Goal: Task Accomplishment & Management: Manage account settings

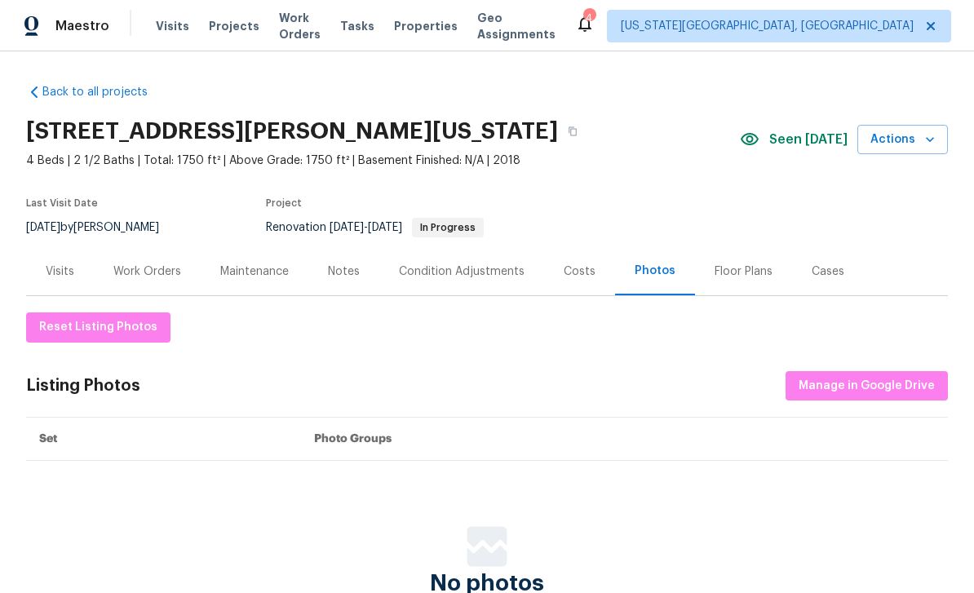
click at [178, 19] on span "Visits" at bounding box center [172, 26] width 33 height 16
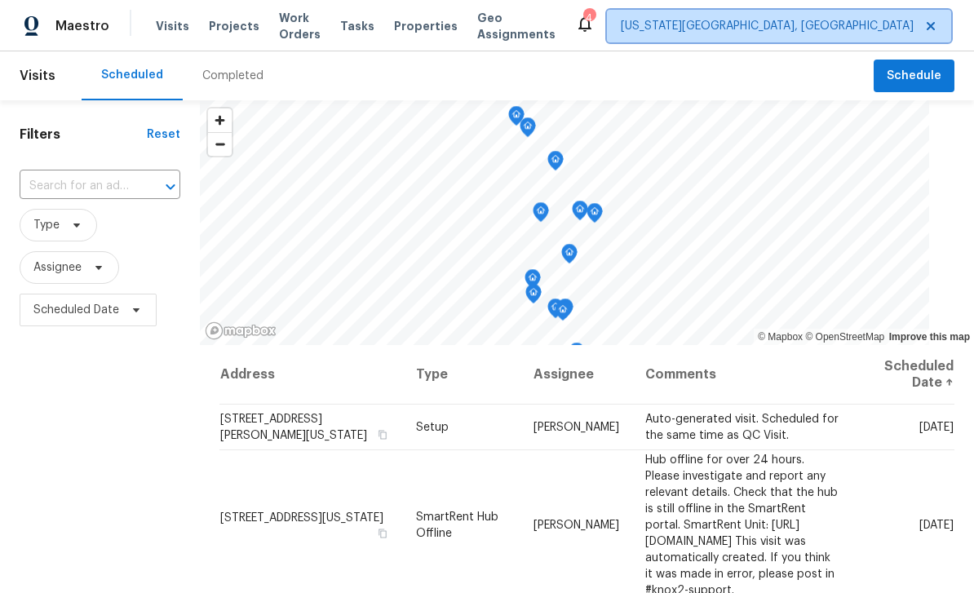
click at [747, 24] on span "[US_STATE][GEOGRAPHIC_DATA], [GEOGRAPHIC_DATA]" at bounding box center [767, 26] width 293 height 16
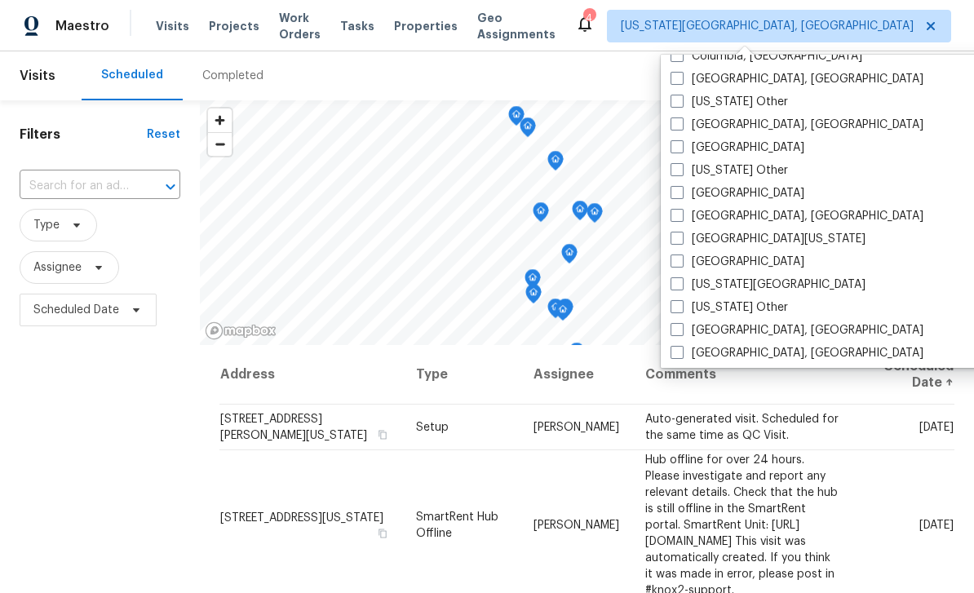
scroll to position [531, 0]
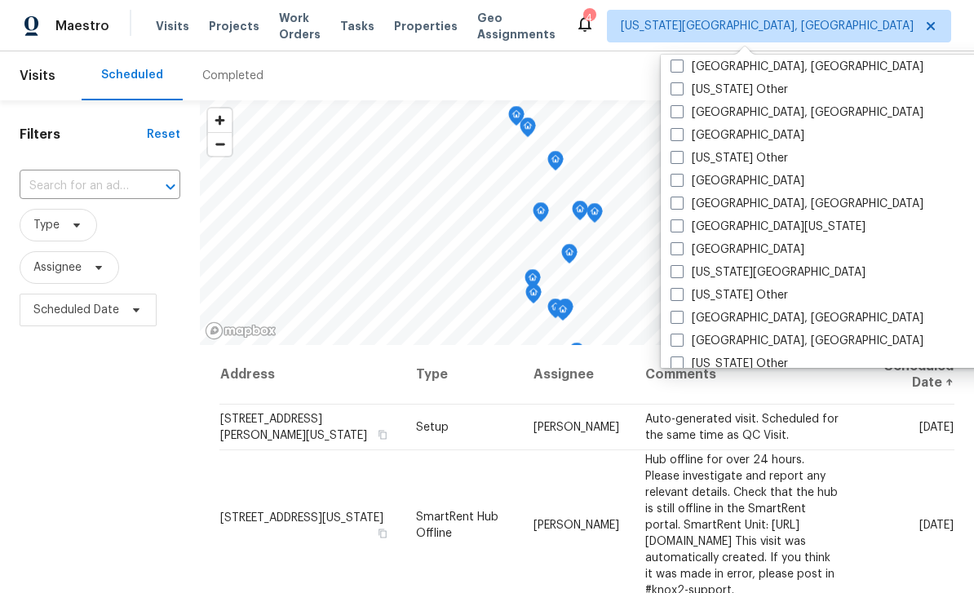
click at [681, 188] on label "Denver" at bounding box center [738, 181] width 134 height 16
click at [681, 184] on input "Denver" at bounding box center [676, 178] width 11 height 11
checkbox input "true"
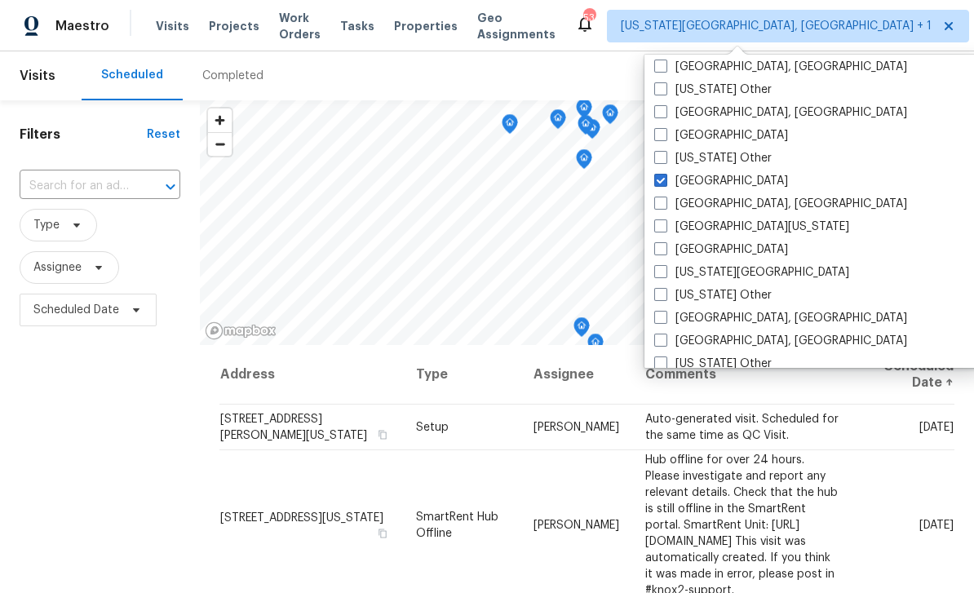
click at [91, 417] on div "Filters Reset ​ Type Assignee Scheduled Date" at bounding box center [100, 459] width 200 height 719
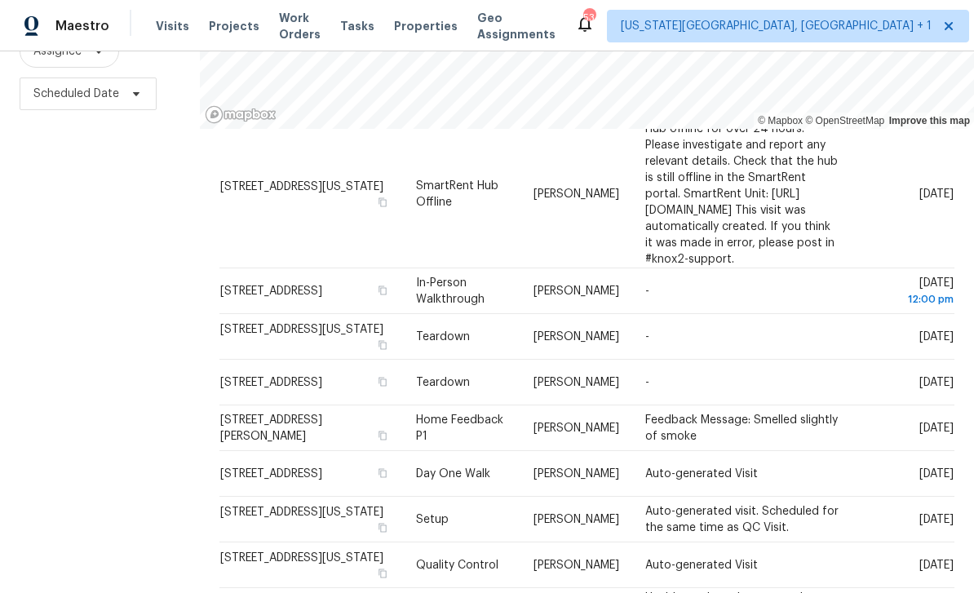
scroll to position [106, 0]
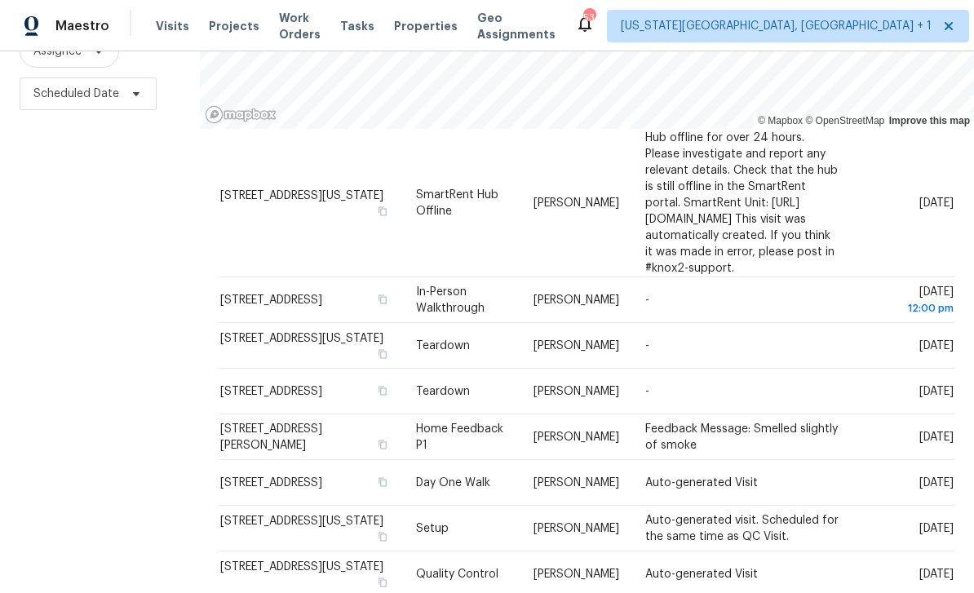
click at [0, 0] on icon at bounding box center [0, 0] width 0 height 0
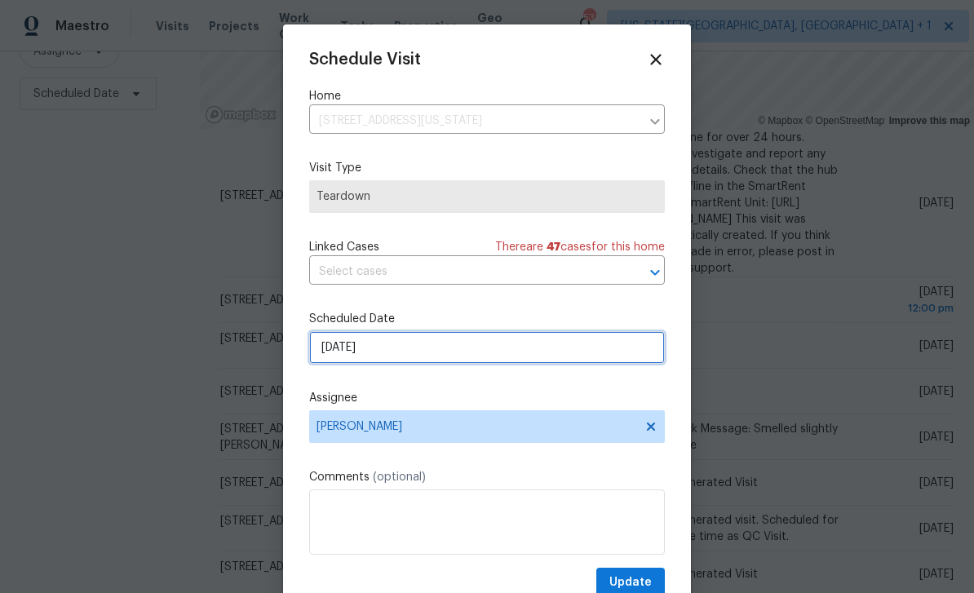
click at [489, 355] on input "10/5/2025" at bounding box center [487, 347] width 356 height 33
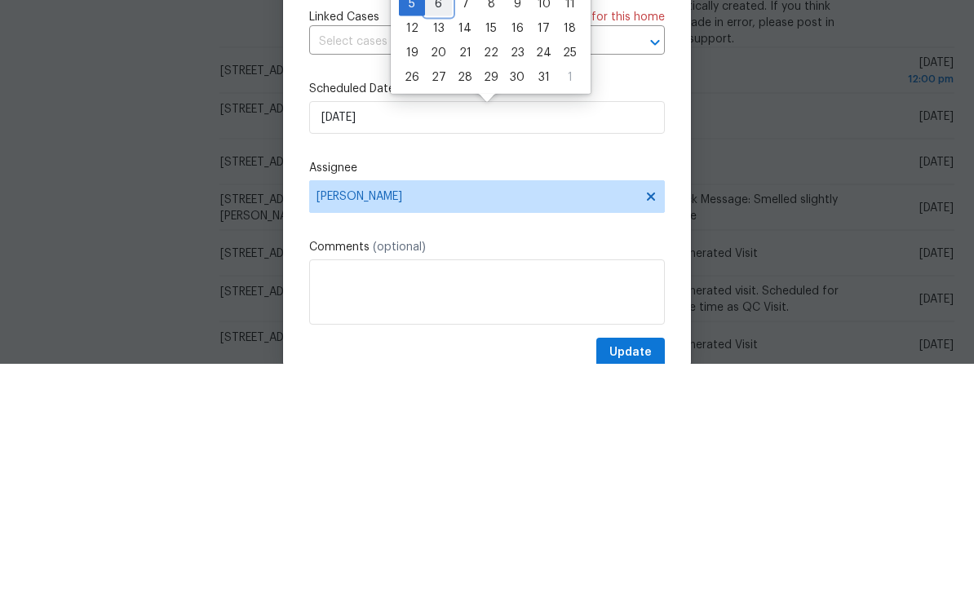
click at [443, 222] on div "6" at bounding box center [438, 233] width 27 height 23
type input "10/6/2025"
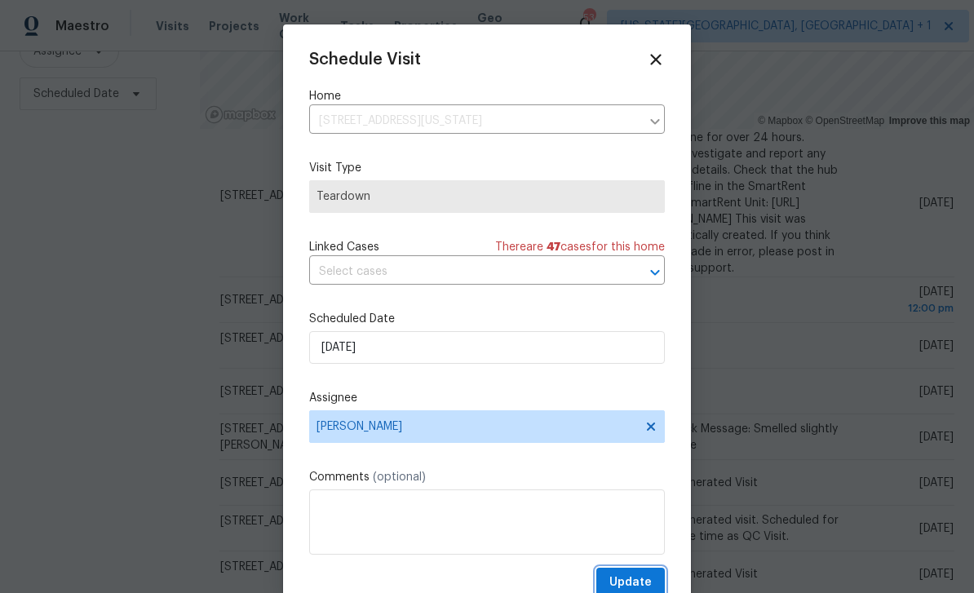
click at [649, 573] on button "Update" at bounding box center [630, 583] width 69 height 30
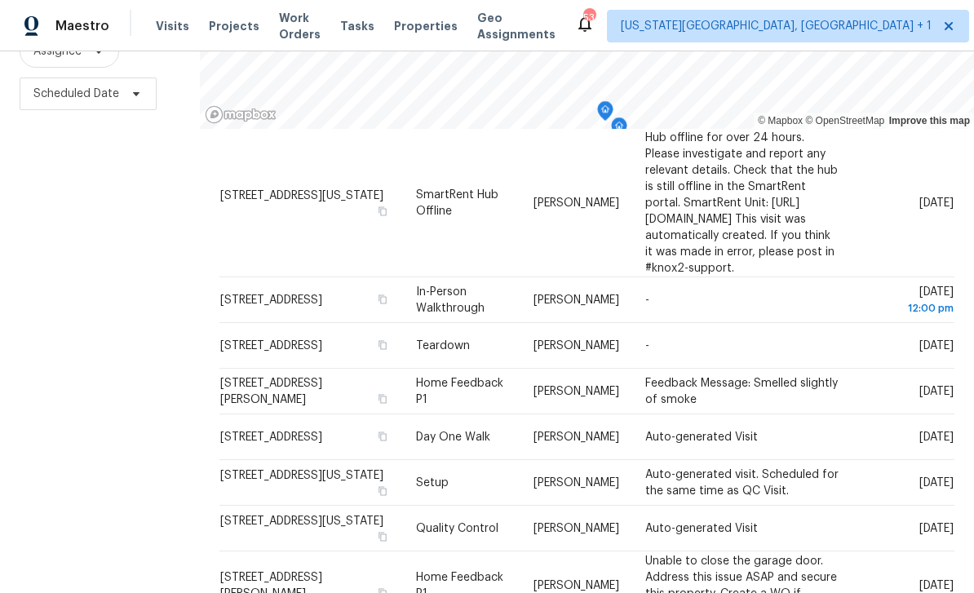
click at [0, 0] on icon at bounding box center [0, 0] width 0 height 0
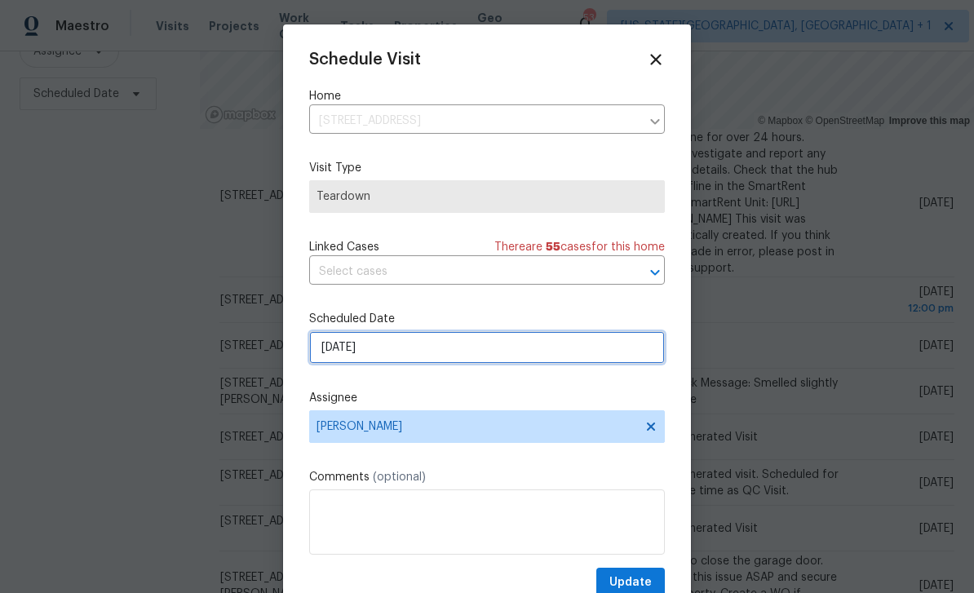
click at [480, 351] on input "10/5/2025" at bounding box center [487, 347] width 356 height 33
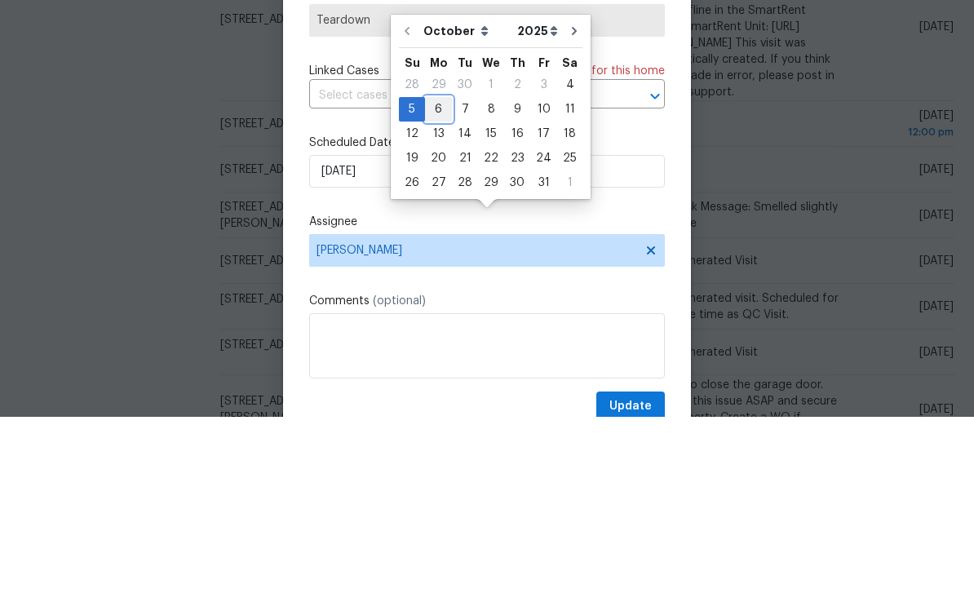
click at [448, 274] on div "6" at bounding box center [438, 285] width 27 height 23
type input "10/6/2025"
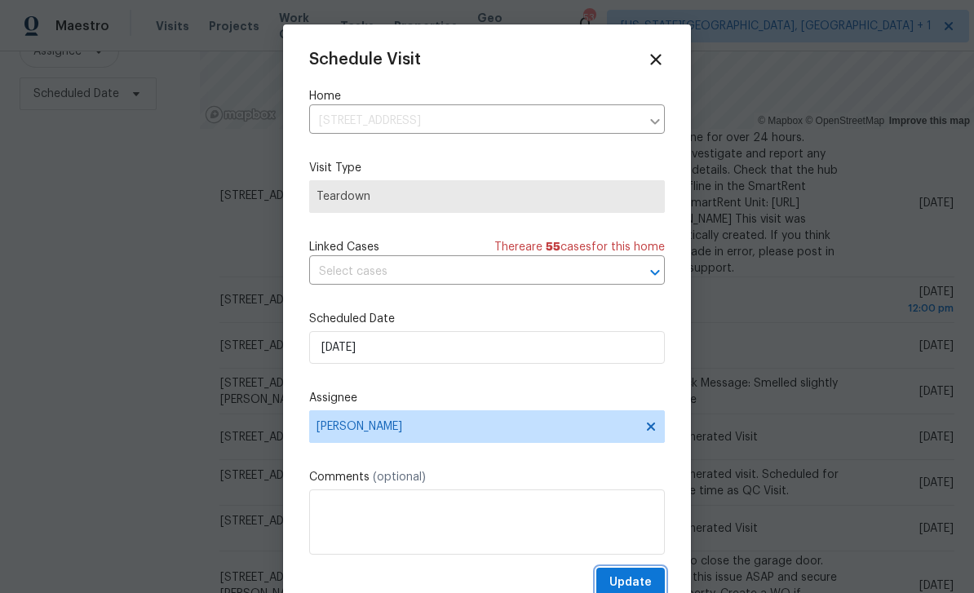
click at [652, 581] on button "Update" at bounding box center [630, 583] width 69 height 30
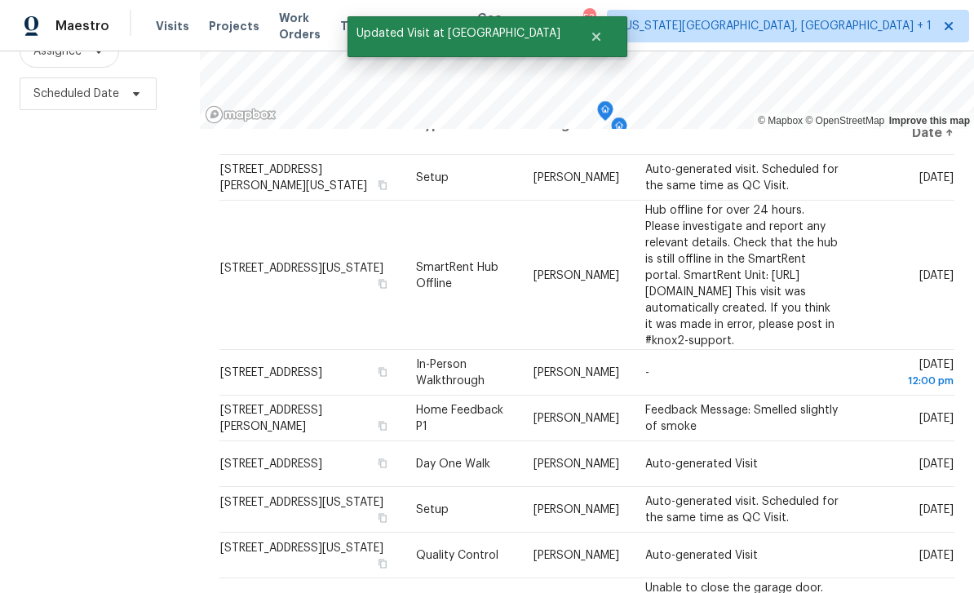
scroll to position [24, 0]
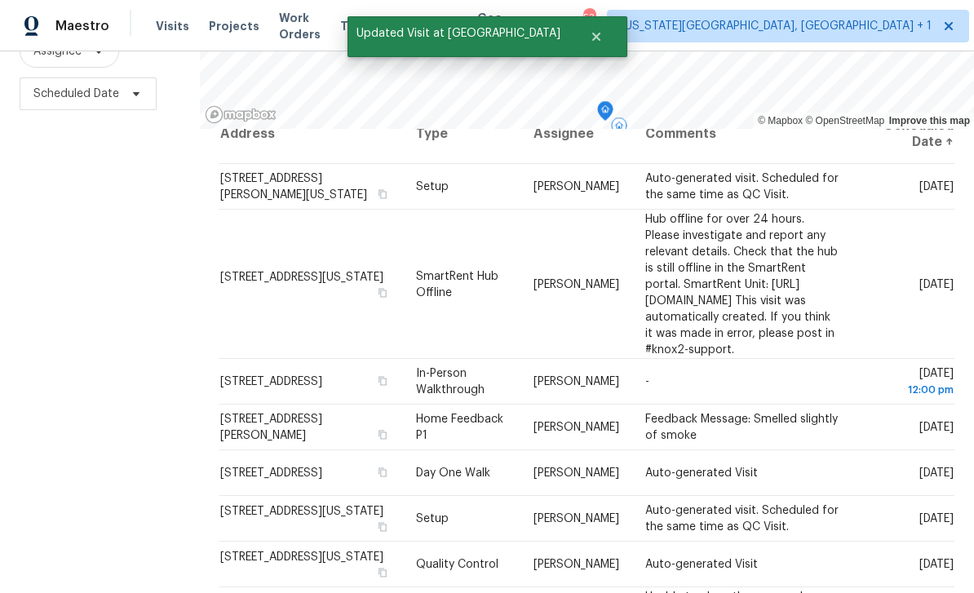
click at [0, 0] on icon at bounding box center [0, 0] width 0 height 0
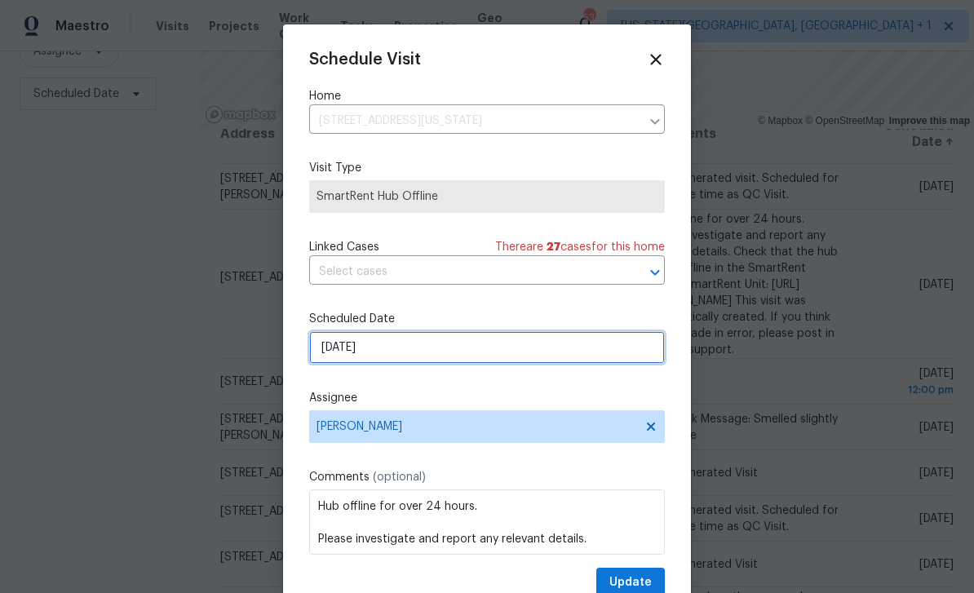
click at [469, 359] on input "[DATE]" at bounding box center [487, 347] width 356 height 33
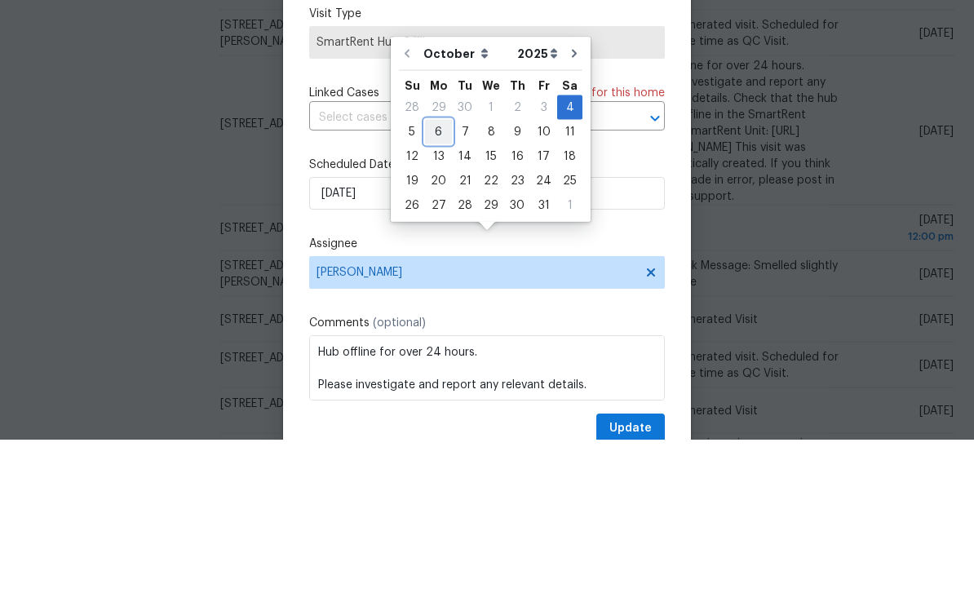
click at [439, 274] on div "6" at bounding box center [438, 285] width 27 height 23
type input "10/6/2025"
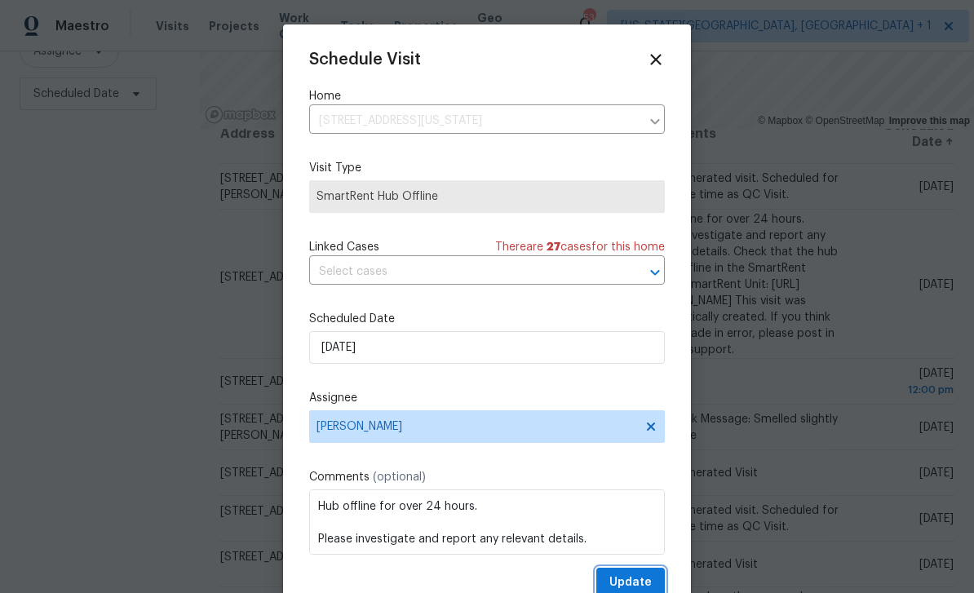
click at [663, 572] on button "Update" at bounding box center [630, 583] width 69 height 30
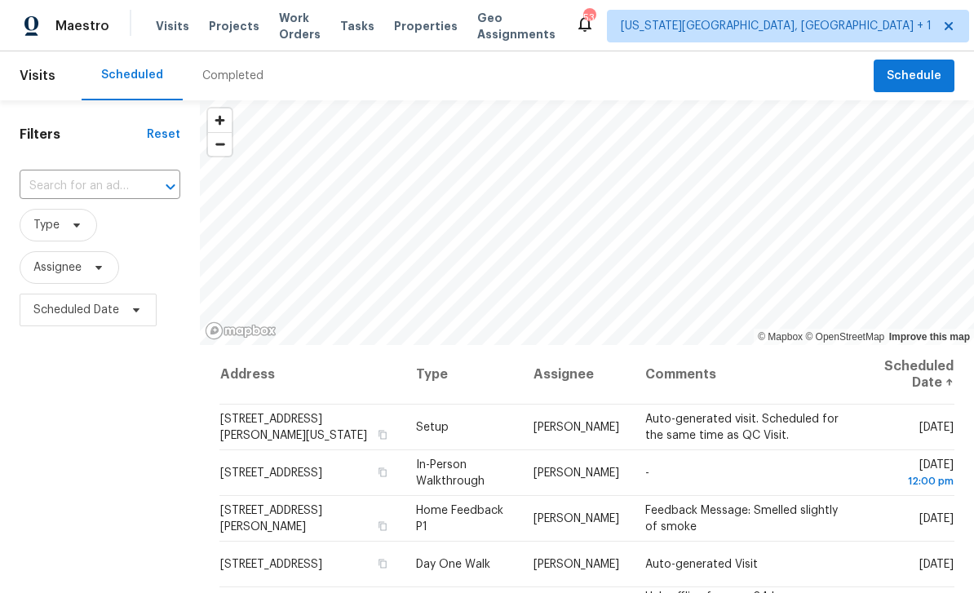
scroll to position [0, 0]
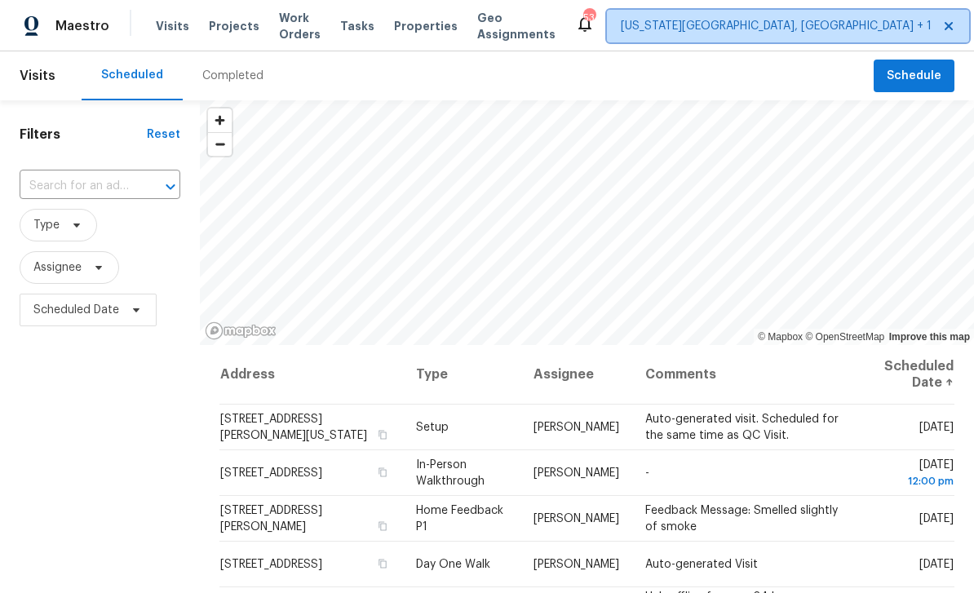
click at [748, 33] on span "Colorado Springs, CO + 1" at bounding box center [776, 26] width 311 height 16
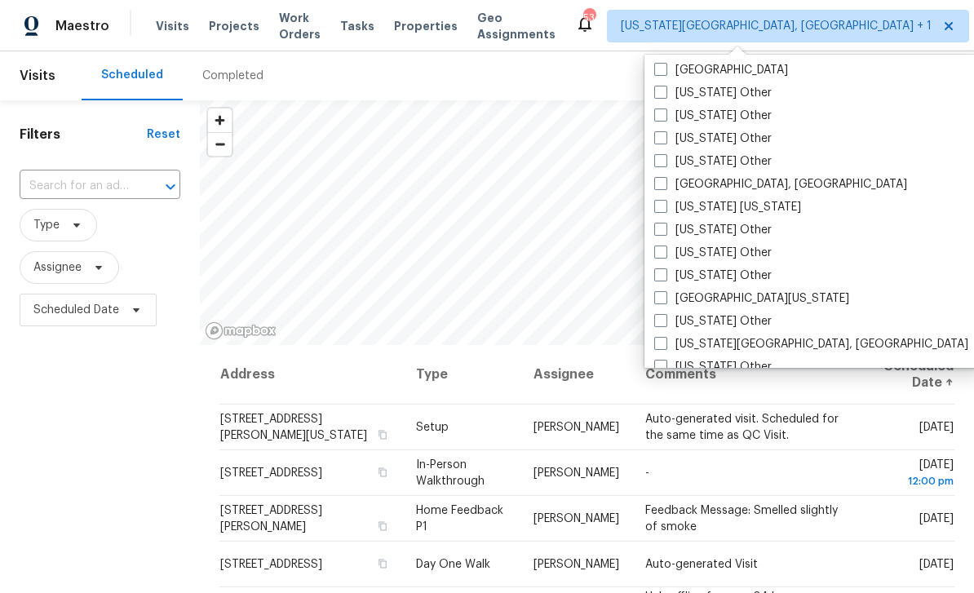
scroll to position [1547, 0]
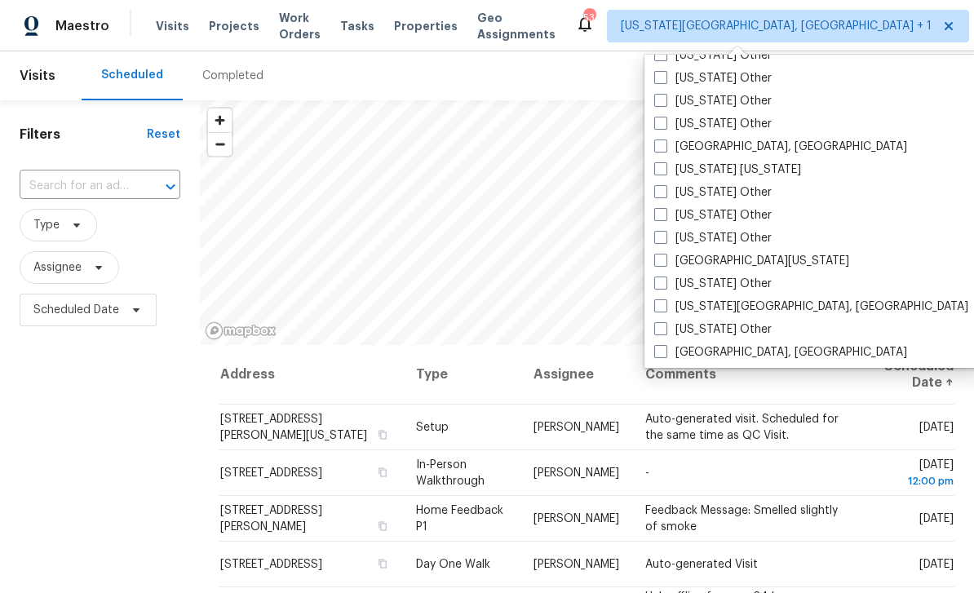
click at [663, 265] on span at bounding box center [660, 260] width 13 height 13
click at [663, 263] on input "Northern Colorado" at bounding box center [659, 258] width 11 height 11
checkbox input "true"
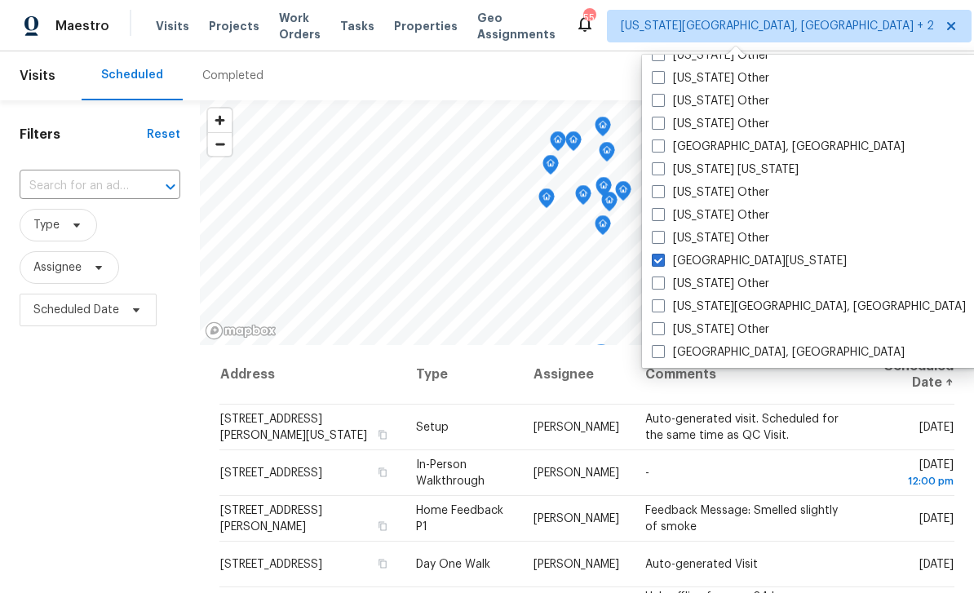
click at [94, 386] on div "Filters Reset ​ Type Assignee Scheduled Date" at bounding box center [100, 459] width 200 height 719
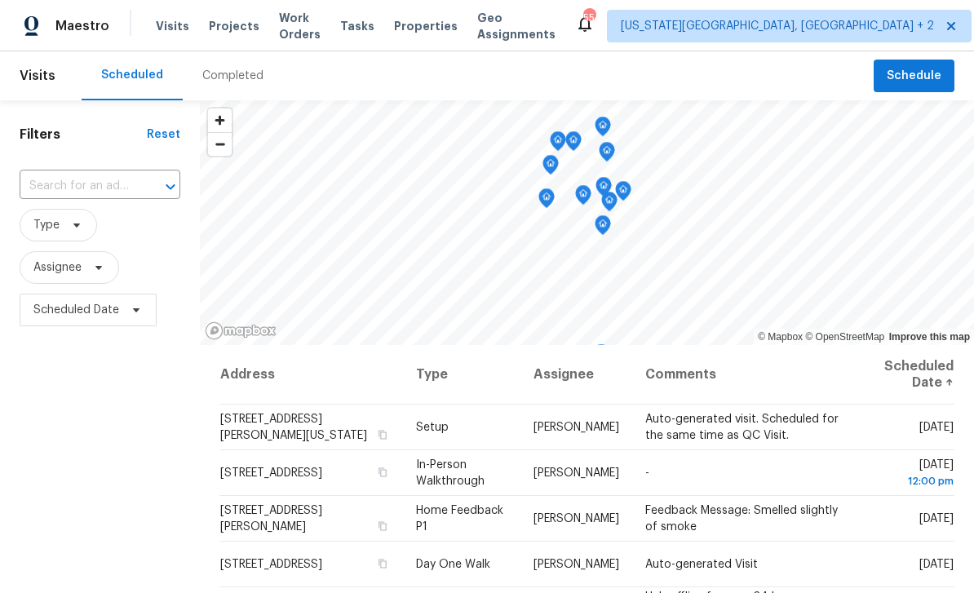
click at [361, 19] on div "Tasks" at bounding box center [357, 26] width 34 height 17
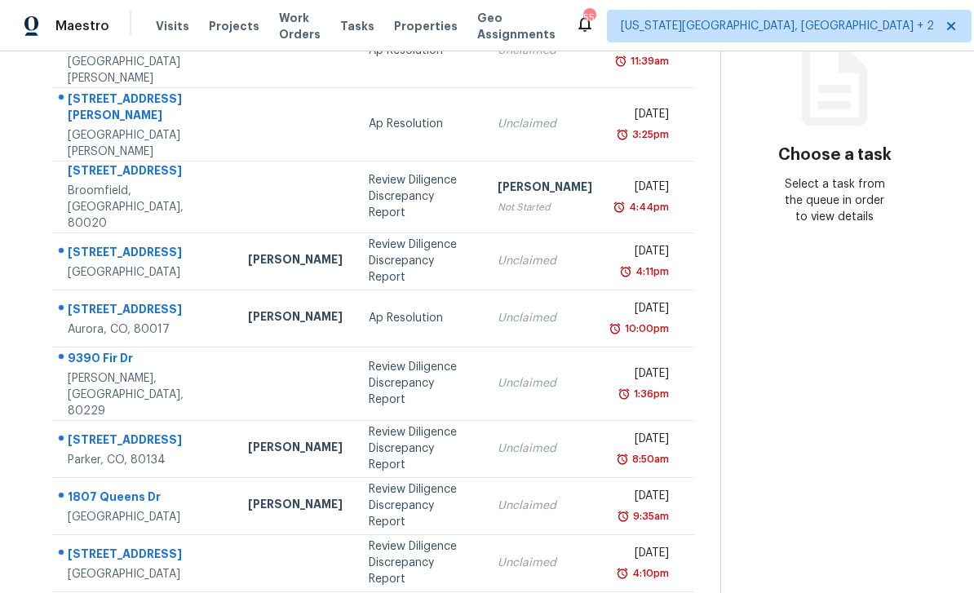
scroll to position [52, 0]
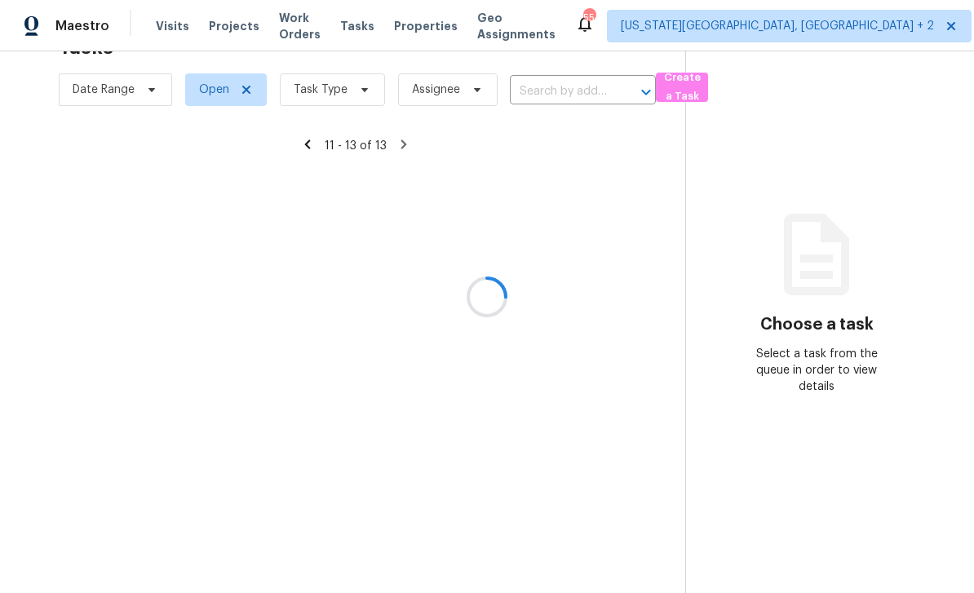
scroll to position [51, 0]
click at [409, 572] on section "Tasks 13 Results Date Range Open Task Type Assignee ​ Create a Task 11 - 13 of …" at bounding box center [355, 309] width 659 height 567
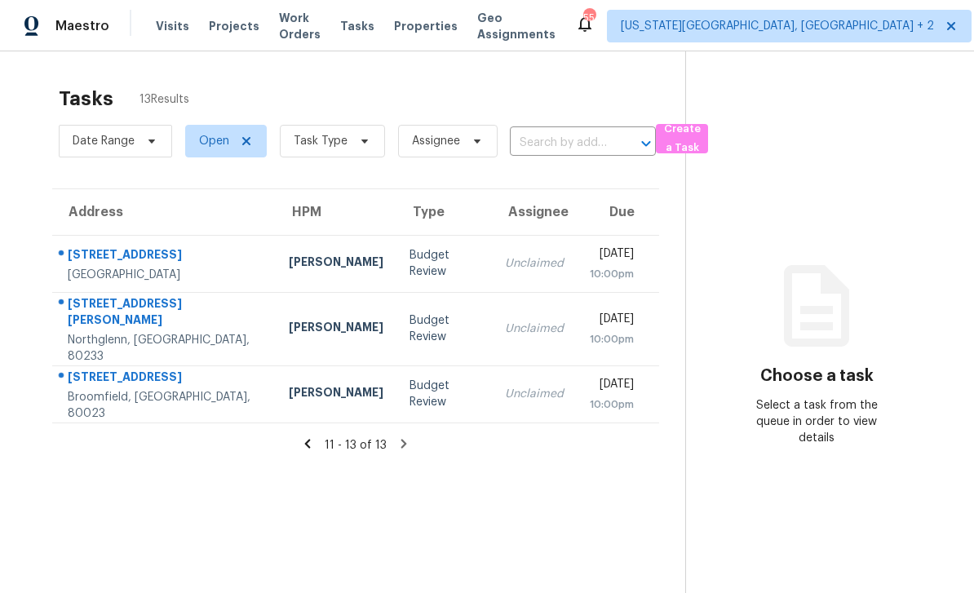
scroll to position [0, 0]
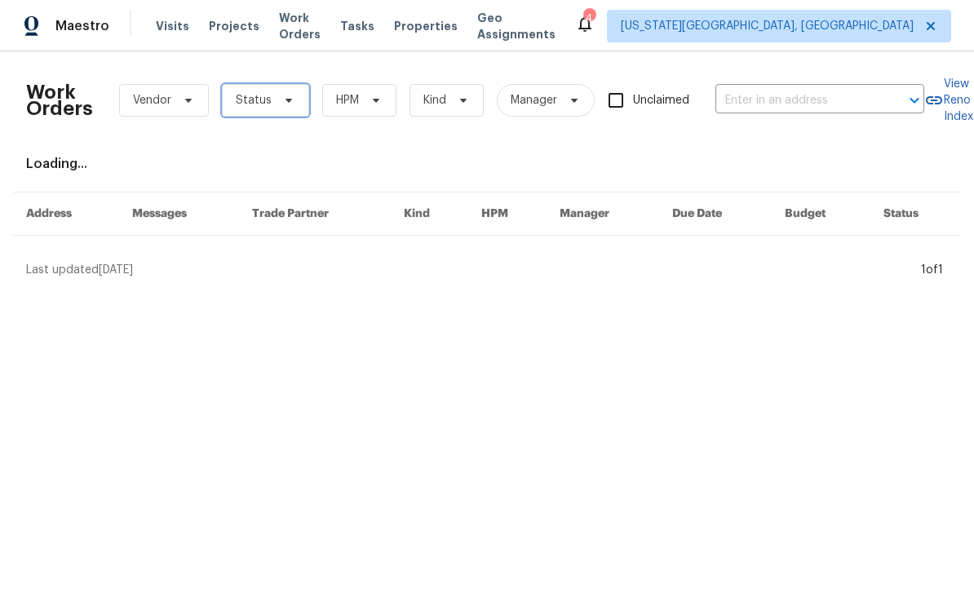
click at [300, 101] on span "Status" at bounding box center [265, 100] width 87 height 33
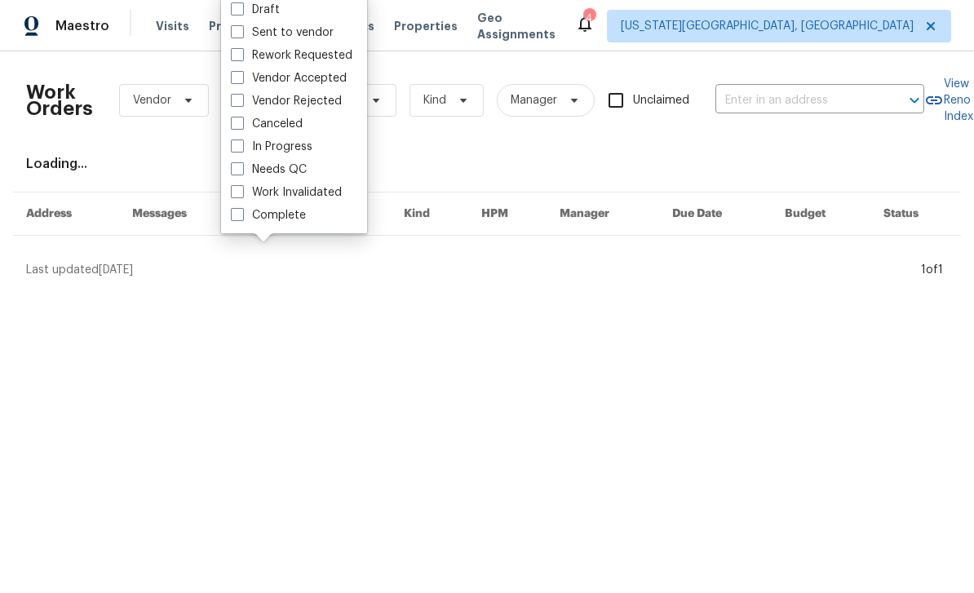
click at [233, 167] on span at bounding box center [237, 168] width 13 height 13
click at [233, 167] on input "Needs QC" at bounding box center [236, 167] width 11 height 11
checkbox input "true"
